Goal: Check status: Check status

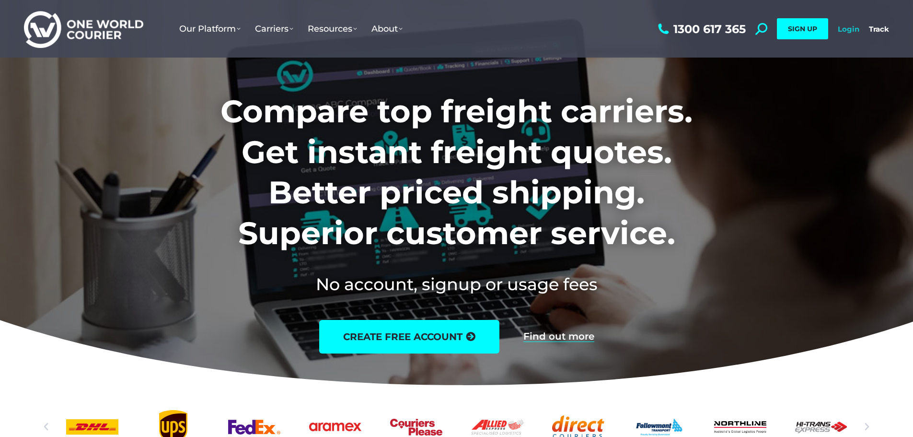
click at [854, 28] on link "Login" at bounding box center [849, 28] width 22 height 9
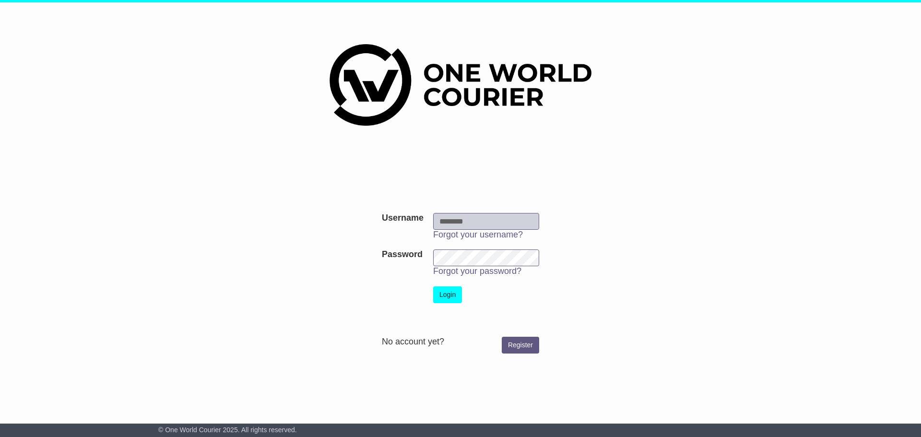
type input "**********"
click at [444, 296] on button "Login" at bounding box center [447, 294] width 29 height 17
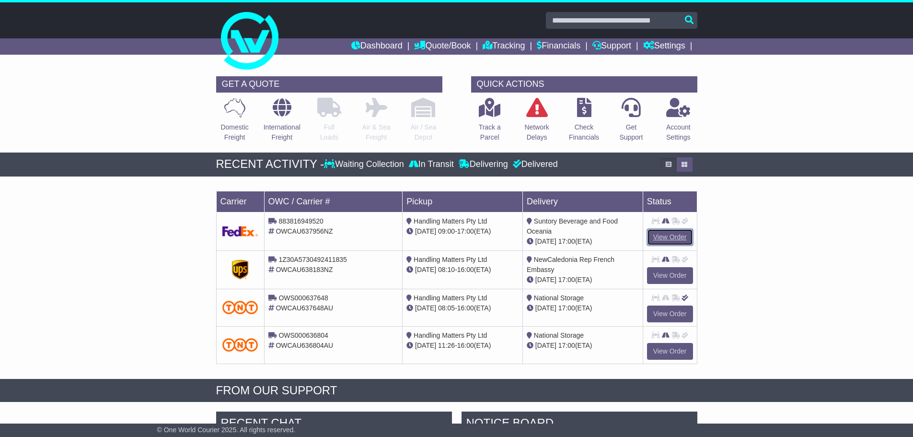
click at [670, 239] on link "View Order" at bounding box center [670, 237] width 46 height 17
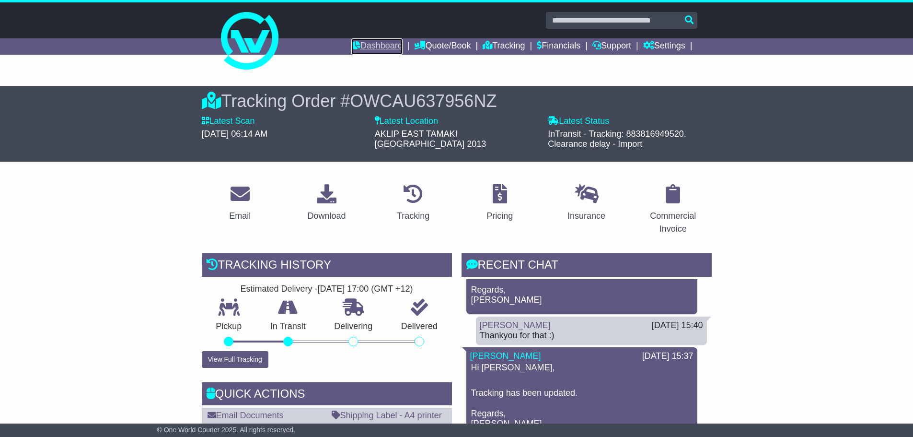
click at [366, 47] on link "Dashboard" at bounding box center [376, 46] width 51 height 16
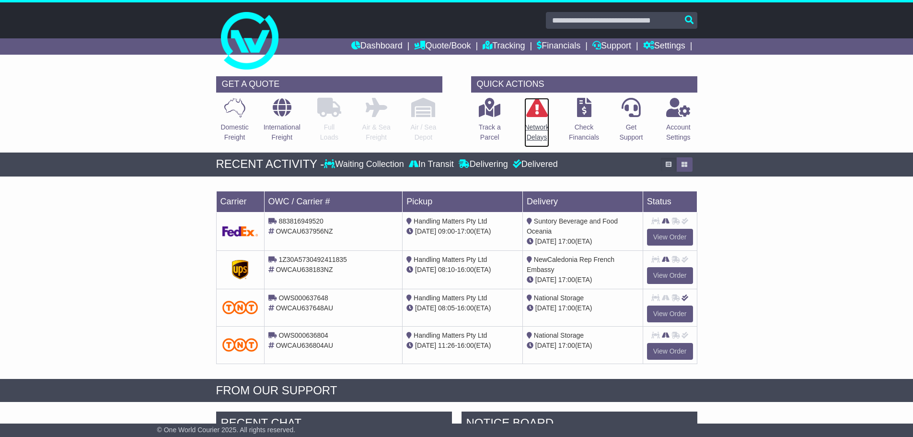
click at [534, 127] on p "Network Delays" at bounding box center [537, 132] width 24 height 20
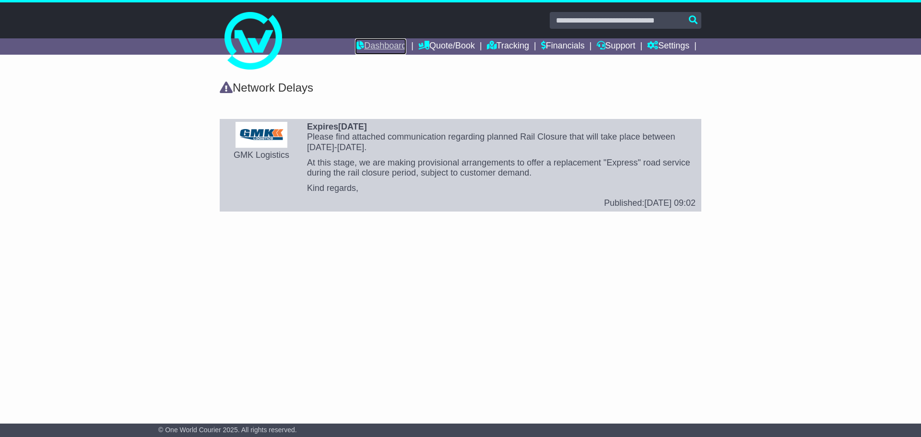
click at [366, 46] on link "Dashboard" at bounding box center [380, 46] width 51 height 16
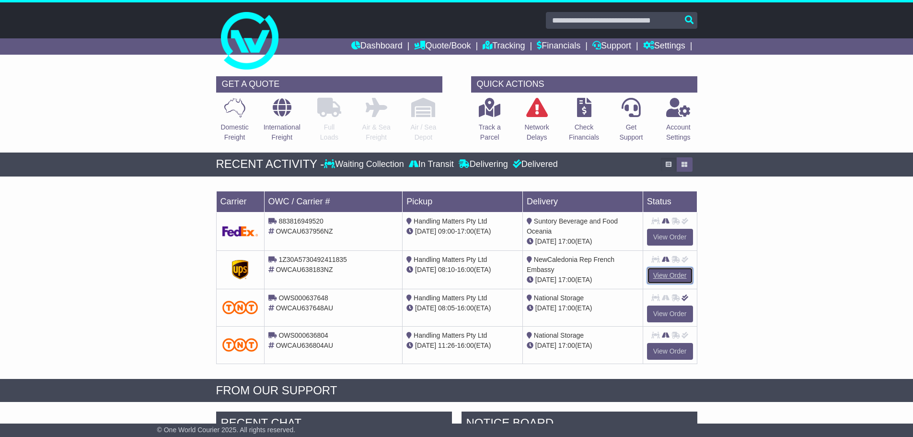
click at [670, 276] on link "View Order" at bounding box center [670, 275] width 46 height 17
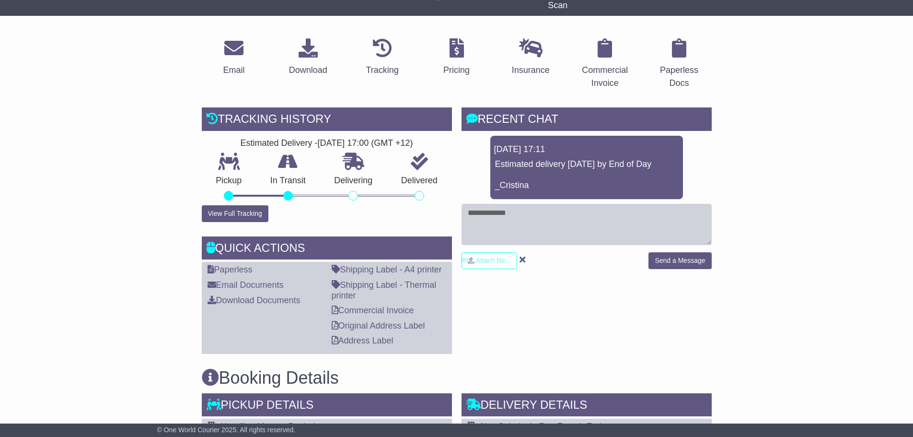
scroll to position [96, 0]
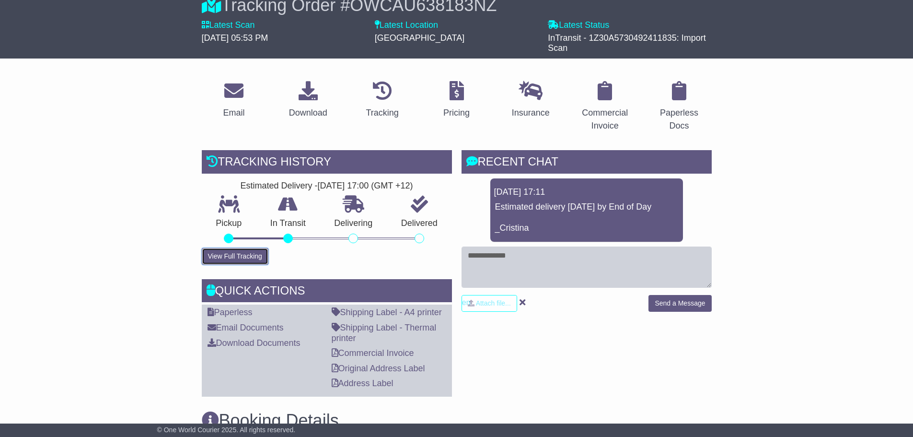
click at [216, 254] on button "View Full Tracking" at bounding box center [235, 256] width 67 height 17
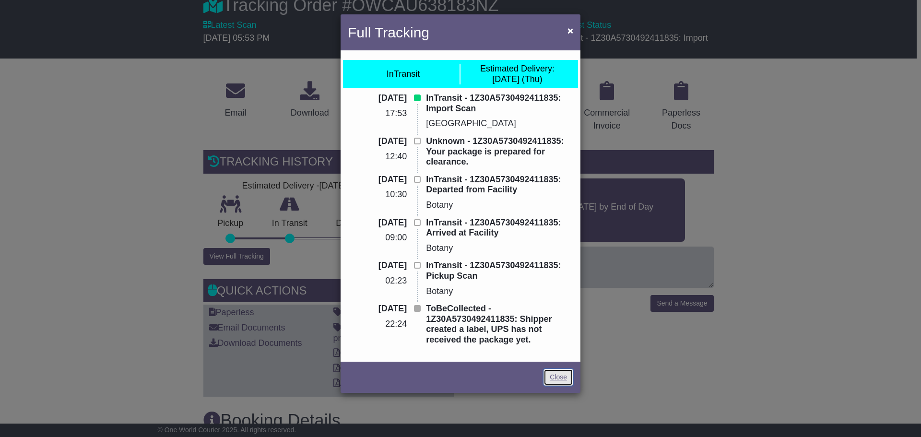
click at [559, 381] on link "Close" at bounding box center [558, 377] width 30 height 17
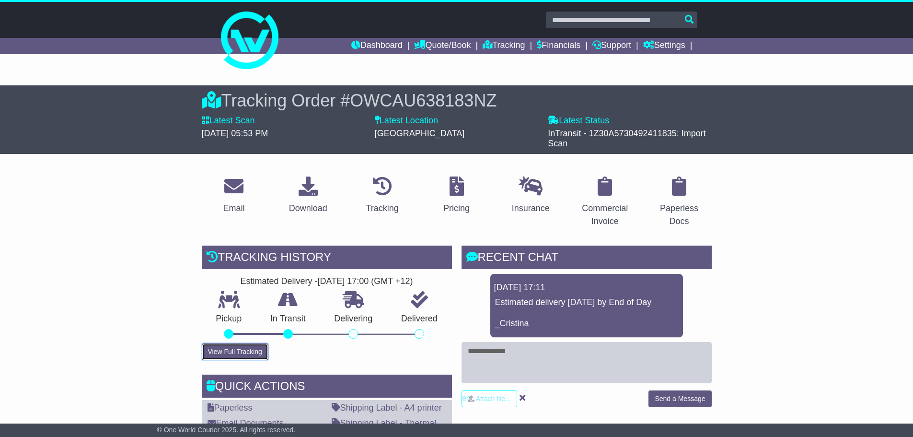
scroll to position [0, 0]
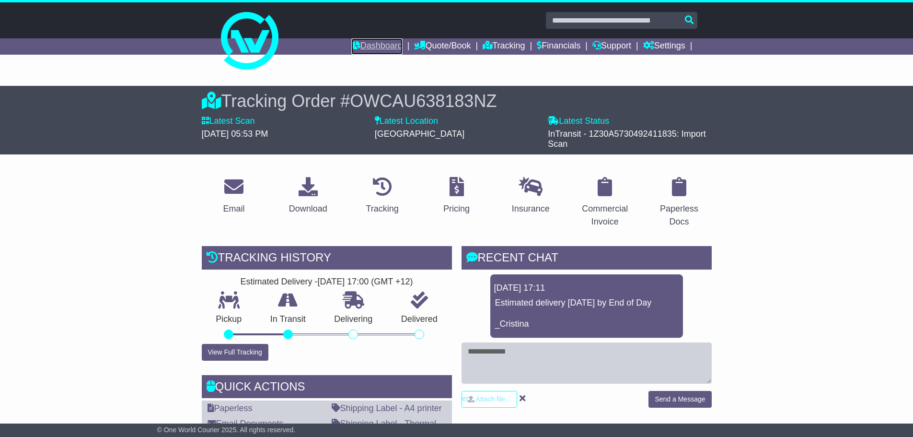
click at [365, 49] on link "Dashboard" at bounding box center [376, 46] width 51 height 16
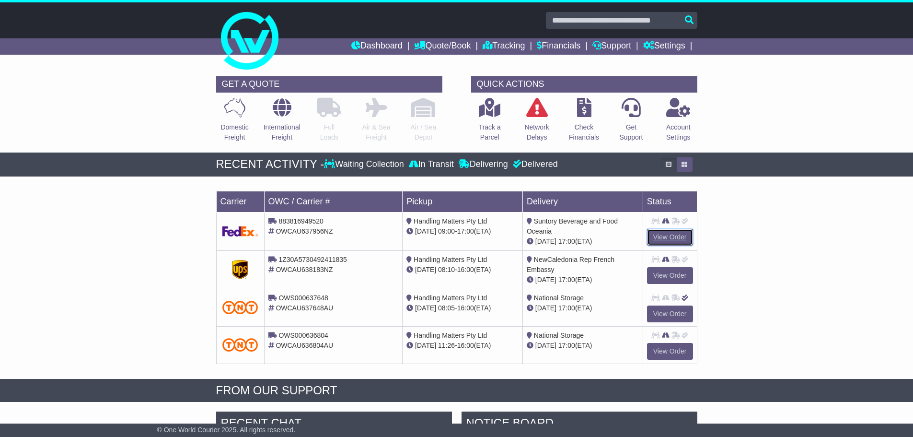
click at [666, 234] on link "View Order" at bounding box center [670, 237] width 46 height 17
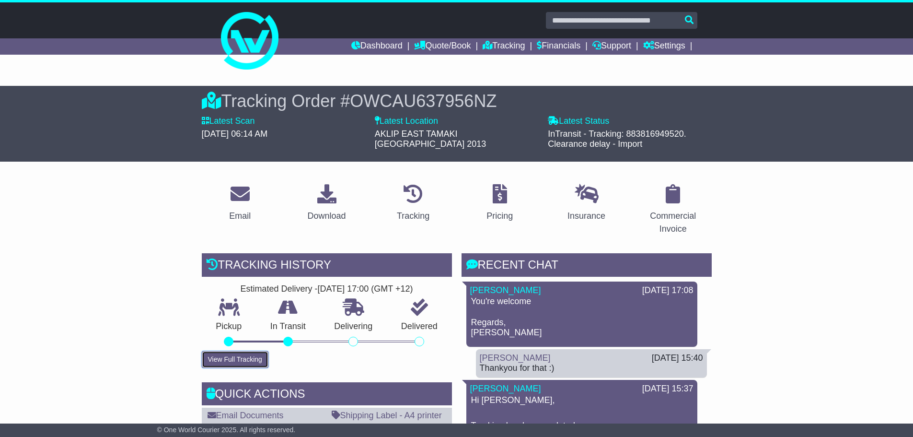
click at [240, 355] on button "View Full Tracking" at bounding box center [235, 359] width 67 height 17
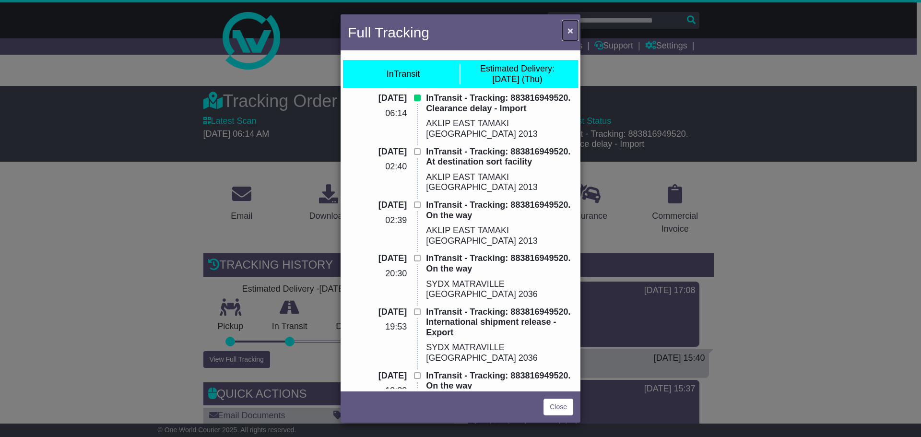
click at [570, 27] on span "×" at bounding box center [570, 30] width 6 height 11
